Goal: Information Seeking & Learning: Learn about a topic

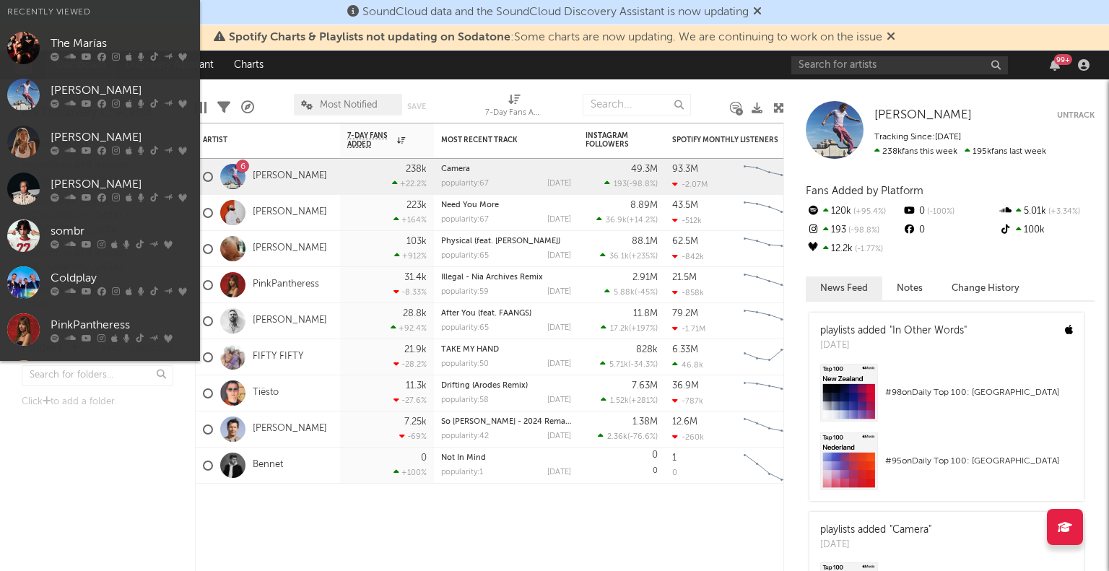
click at [921, 61] on input "text" at bounding box center [899, 65] width 217 height 18
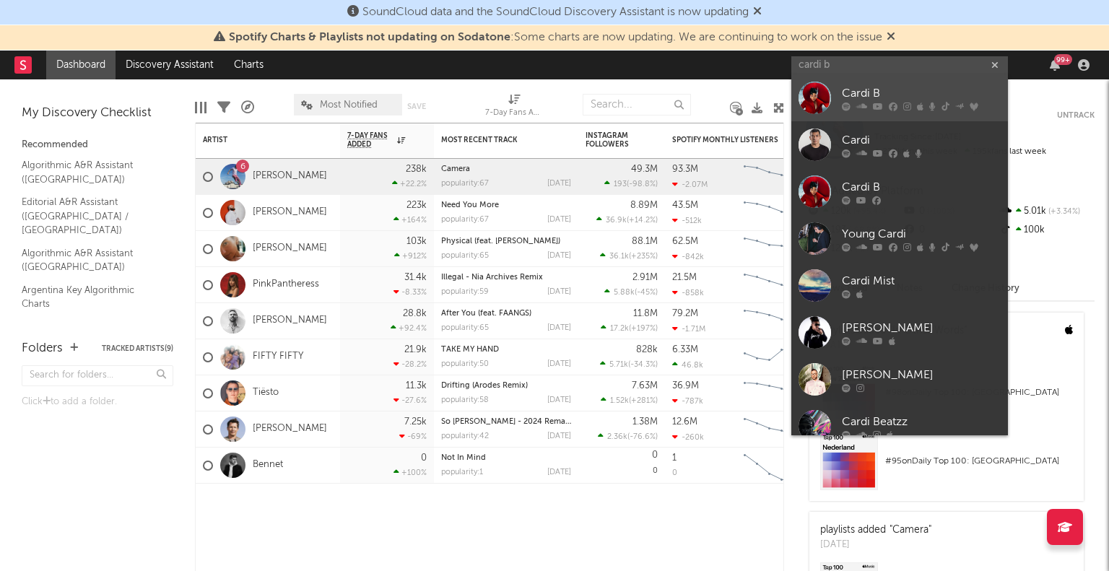
type input "cardi b"
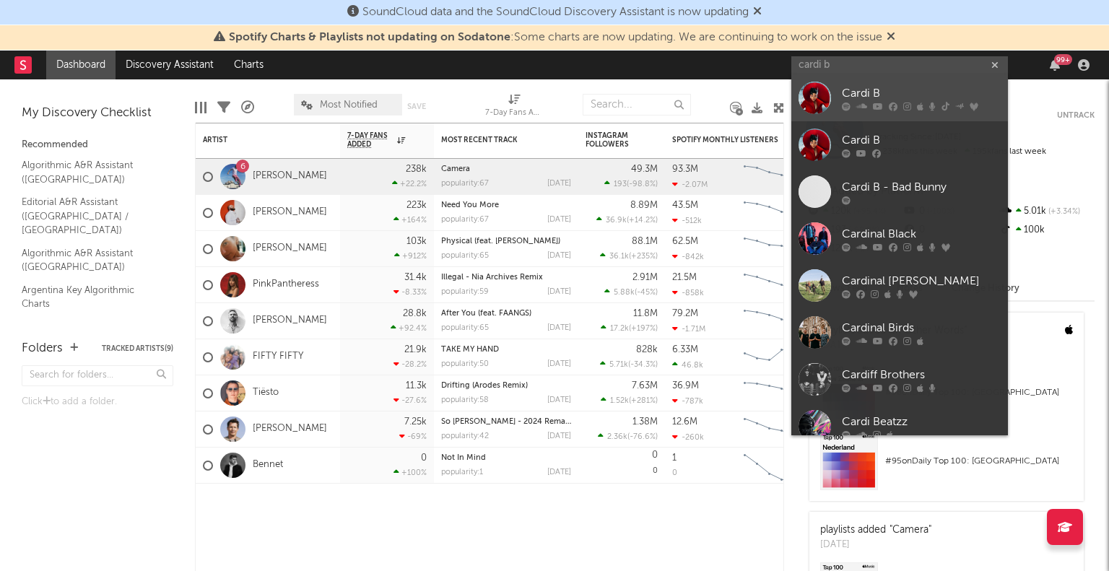
click at [912, 95] on div "Cardi B" at bounding box center [921, 93] width 159 height 17
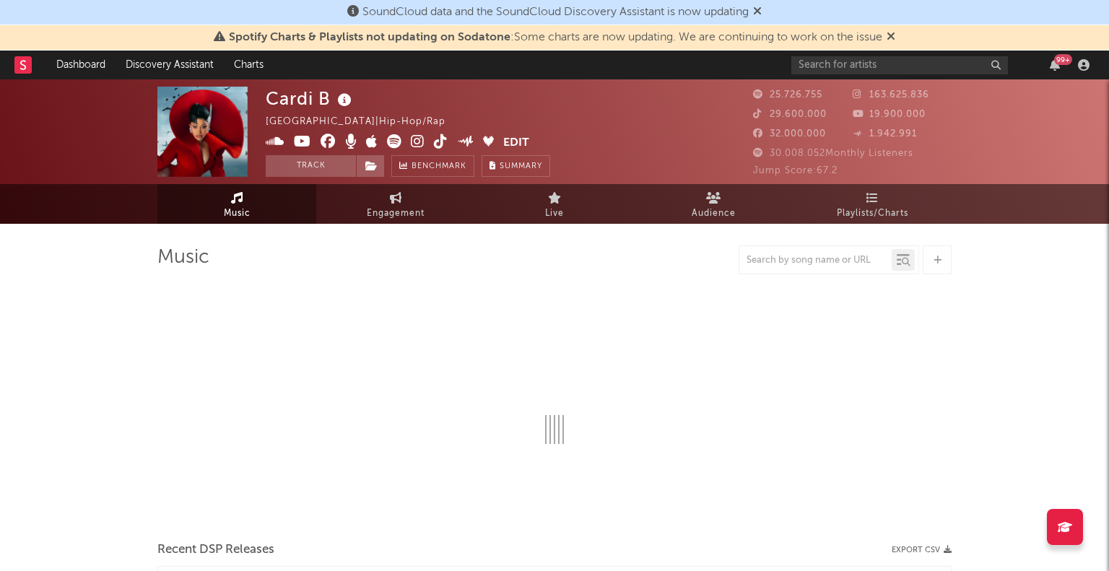
select select "6m"
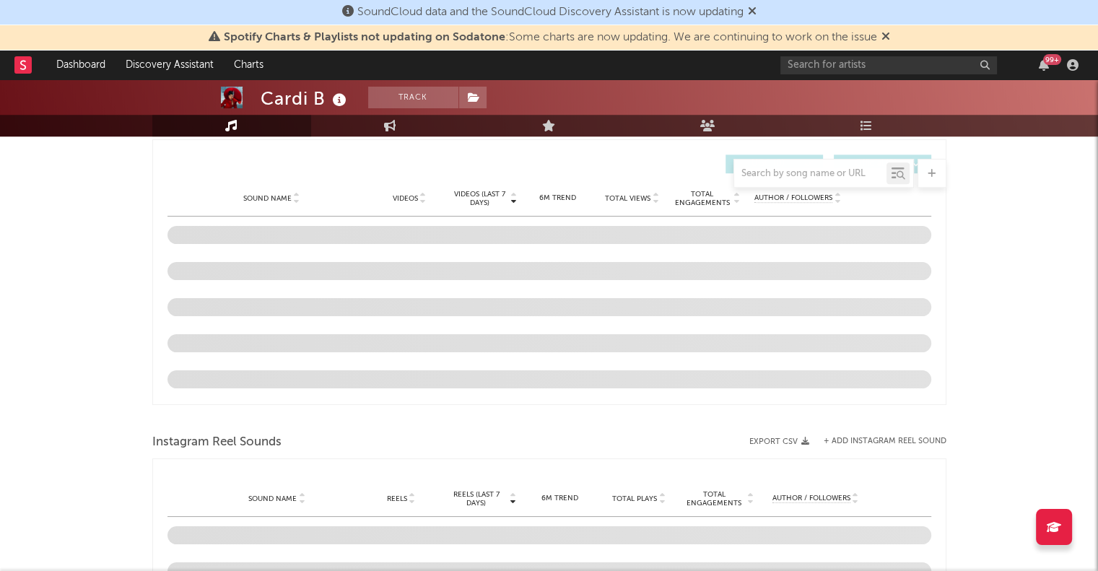
scroll to position [982, 0]
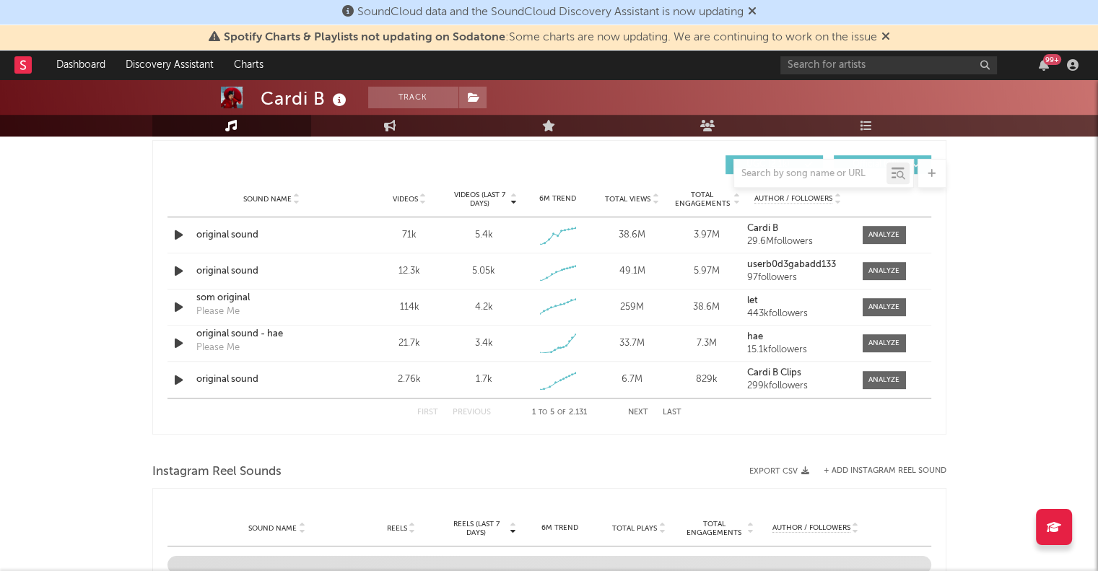
click at [283, 196] on span "Sound Name" at bounding box center [267, 199] width 48 height 9
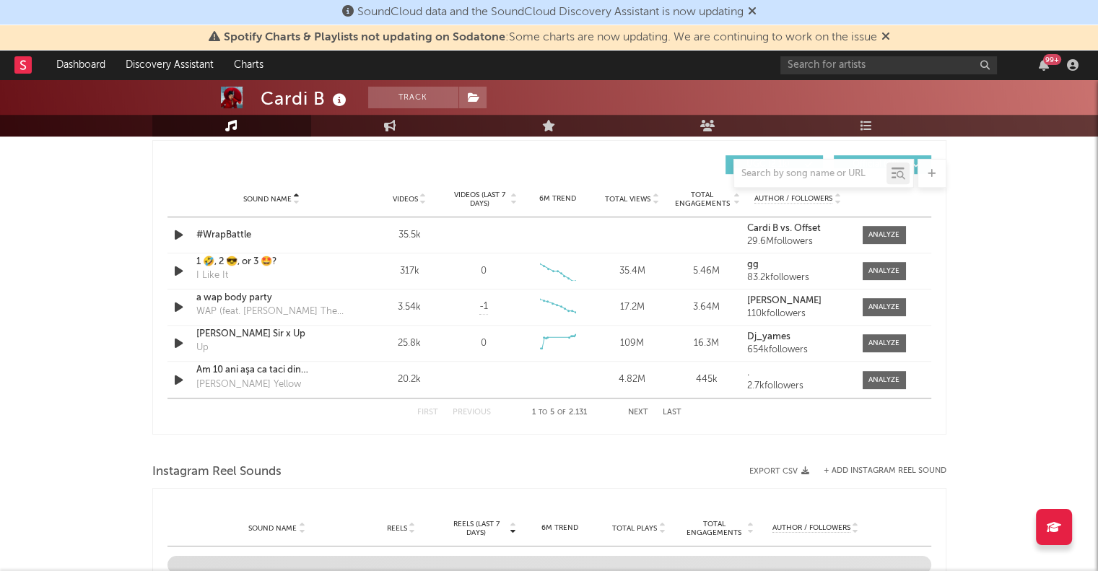
click at [283, 196] on span "Sound Name" at bounding box center [267, 199] width 48 height 9
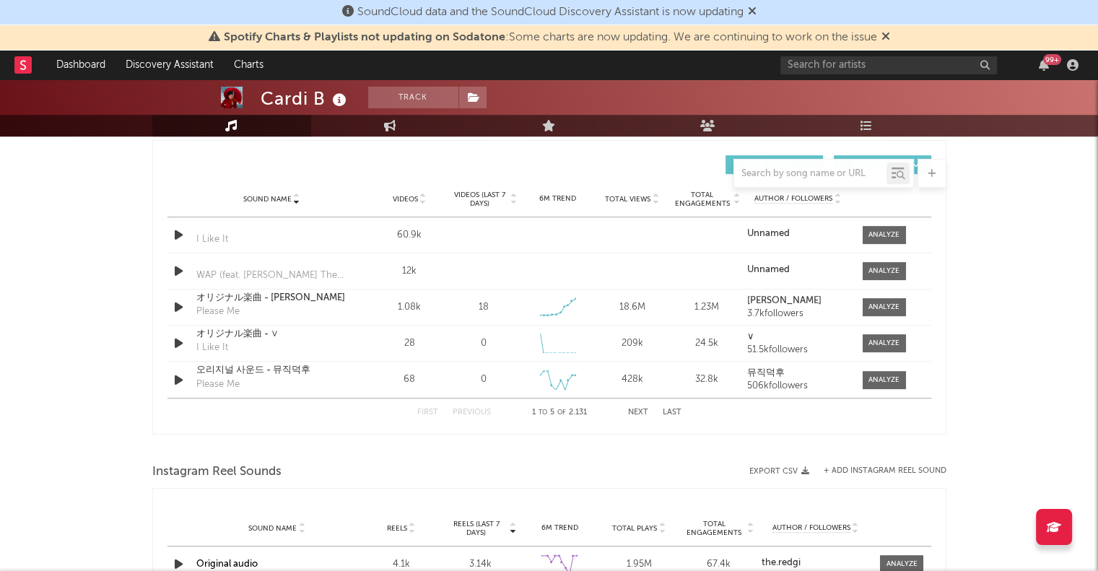
click at [814, 183] on div at bounding box center [823, 173] width 180 height 29
click at [809, 179] on div at bounding box center [810, 174] width 152 height 18
click at [806, 175] on input "text" at bounding box center [810, 174] width 152 height 12
type input "n"
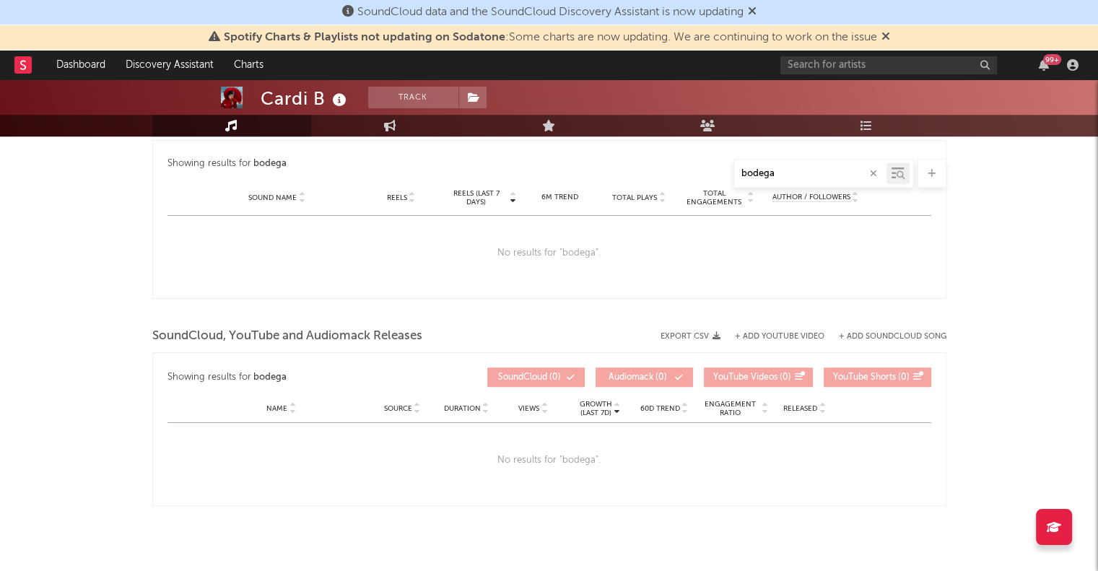
type input "bodega"
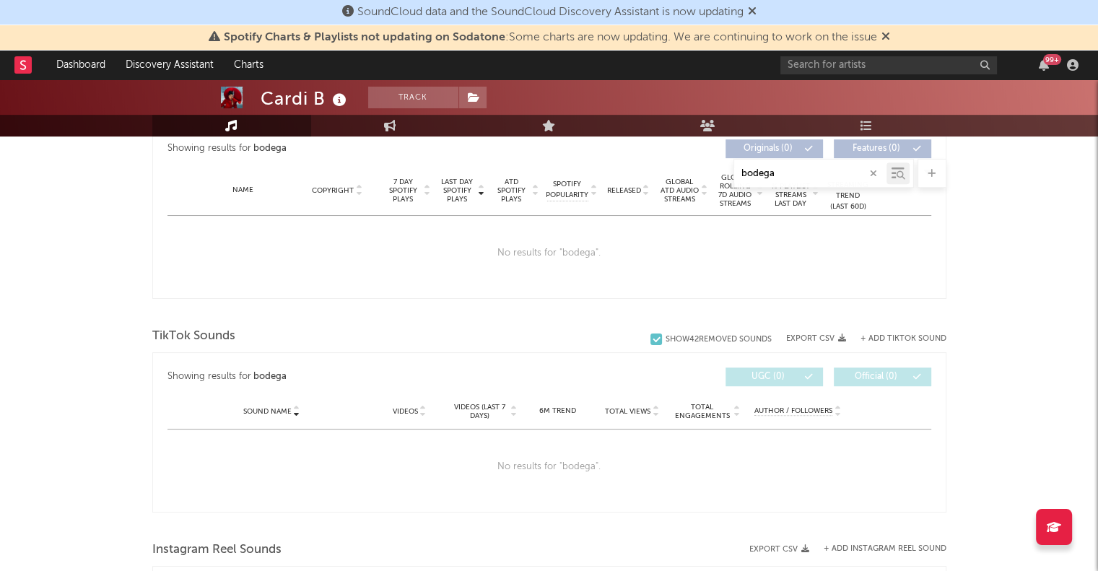
scroll to position [549, 0]
